Goal: Transaction & Acquisition: Purchase product/service

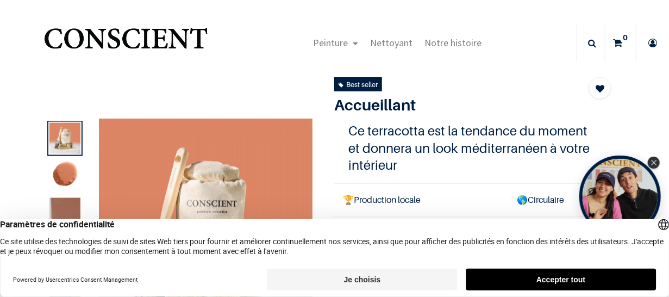
drag, startPoint x: 578, startPoint y: 276, endPoint x: 471, endPoint y: 259, distance: 108.9
click at [578, 276] on button "Accepter tout" at bounding box center [561, 280] width 190 height 22
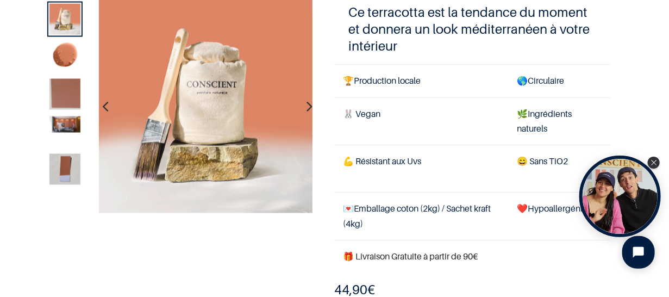
scroll to position [272, 0]
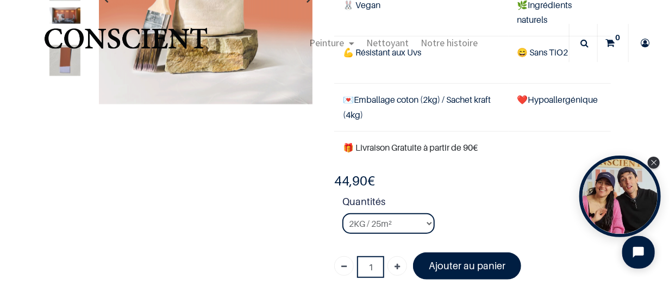
scroll to position [54, 0]
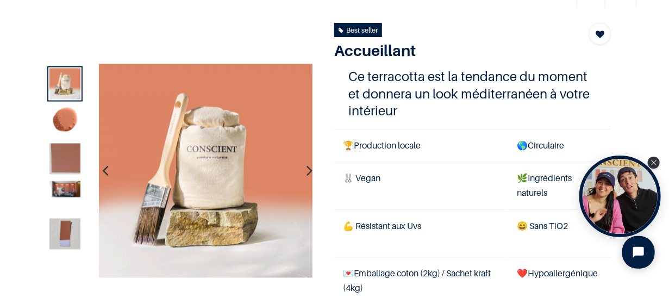
click at [67, 151] on img at bounding box center [64, 158] width 31 height 31
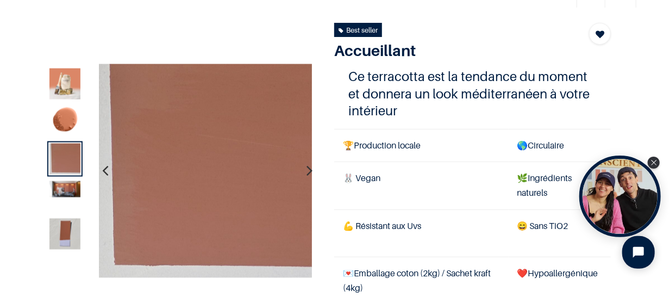
click at [66, 186] on img at bounding box center [64, 188] width 31 height 16
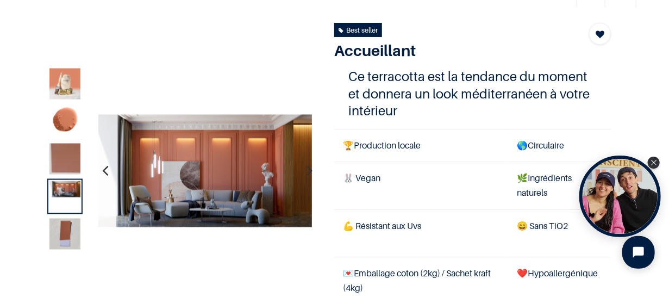
click at [71, 227] on img at bounding box center [64, 233] width 31 height 31
